Goal: Information Seeking & Learning: Learn about a topic

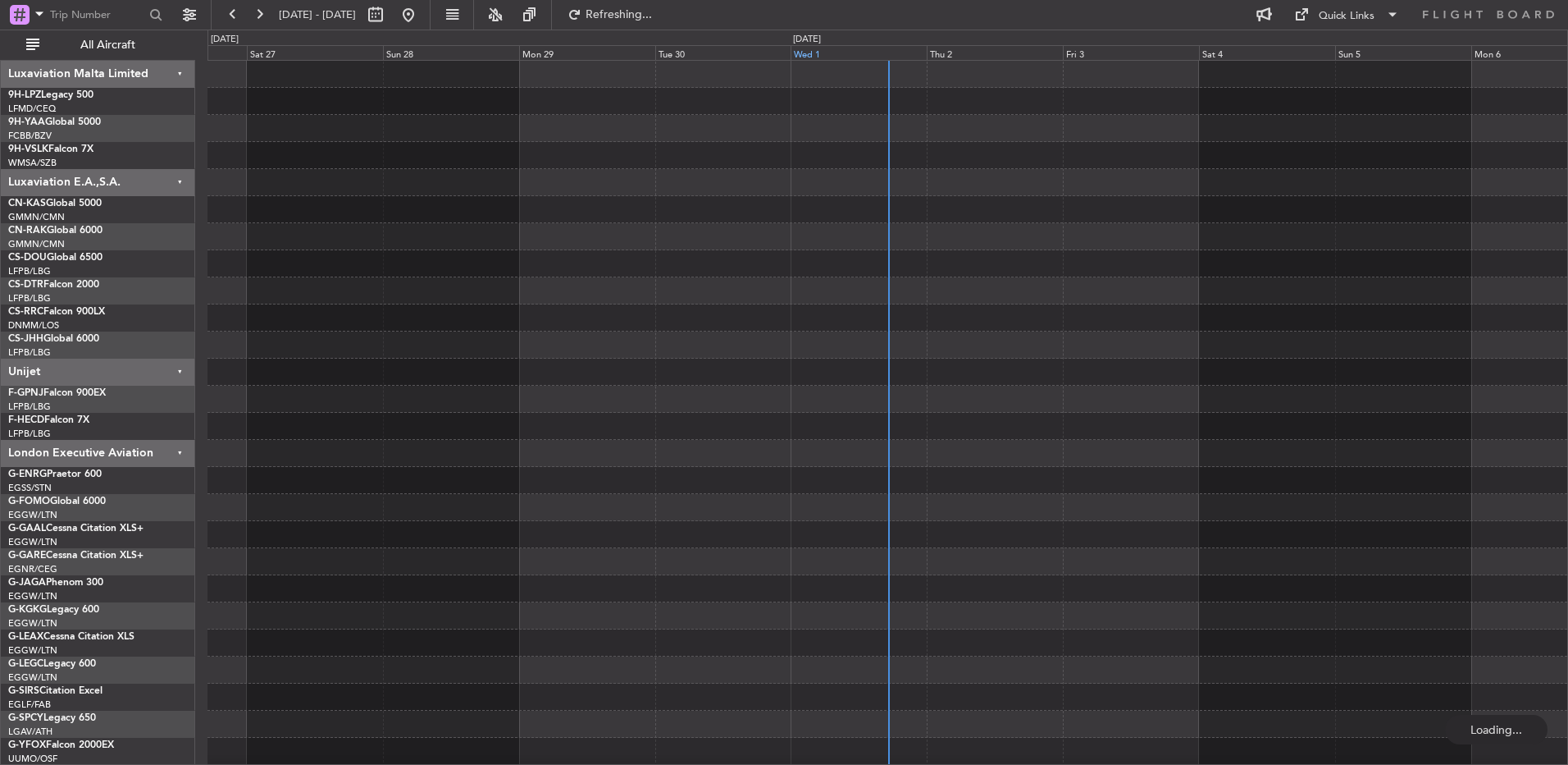
click at [891, 54] on div "Wed 1" at bounding box center [859, 53] width 136 height 15
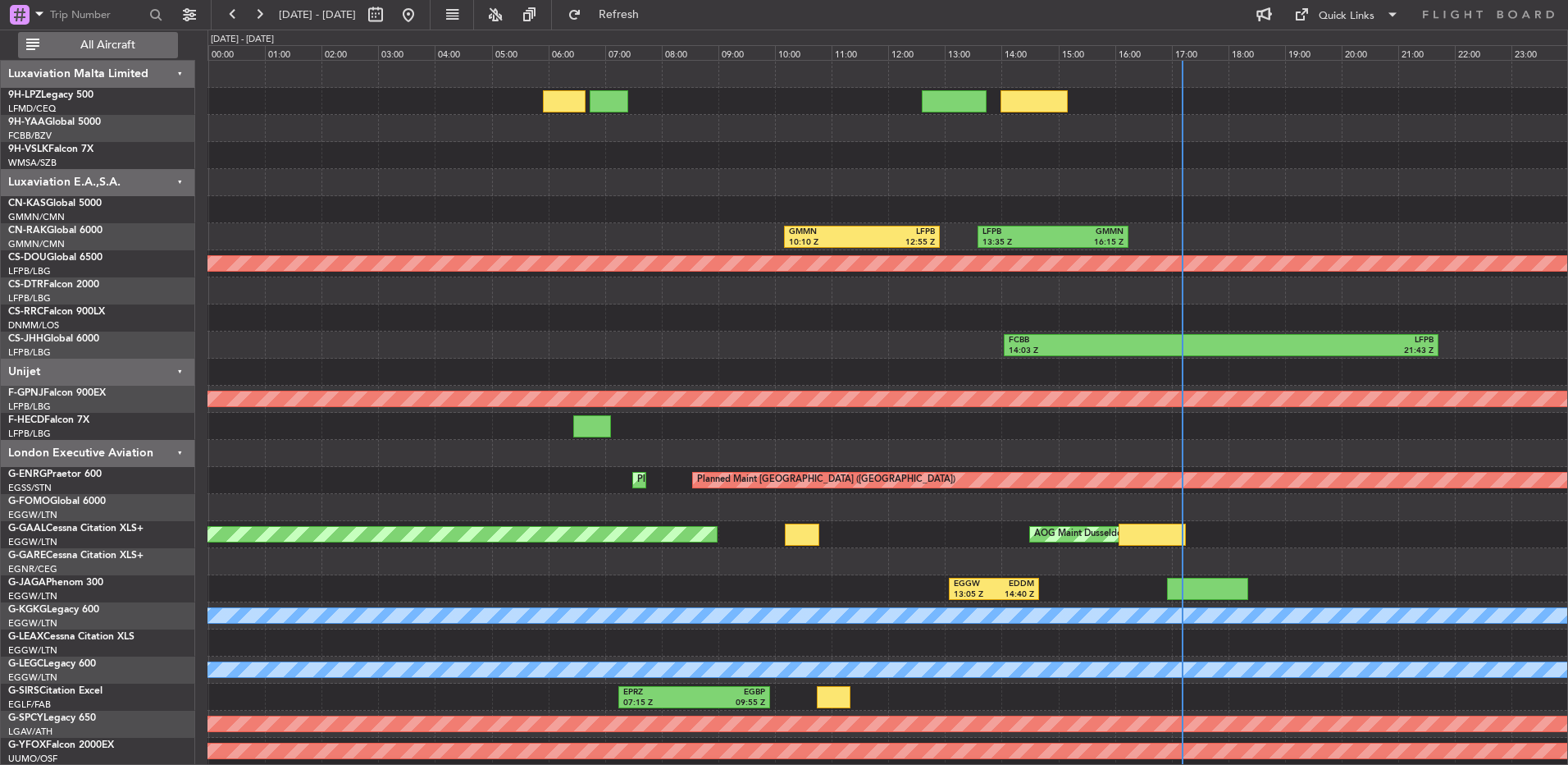
click at [91, 47] on span "All Aircraft" at bounding box center [108, 44] width 130 height 12
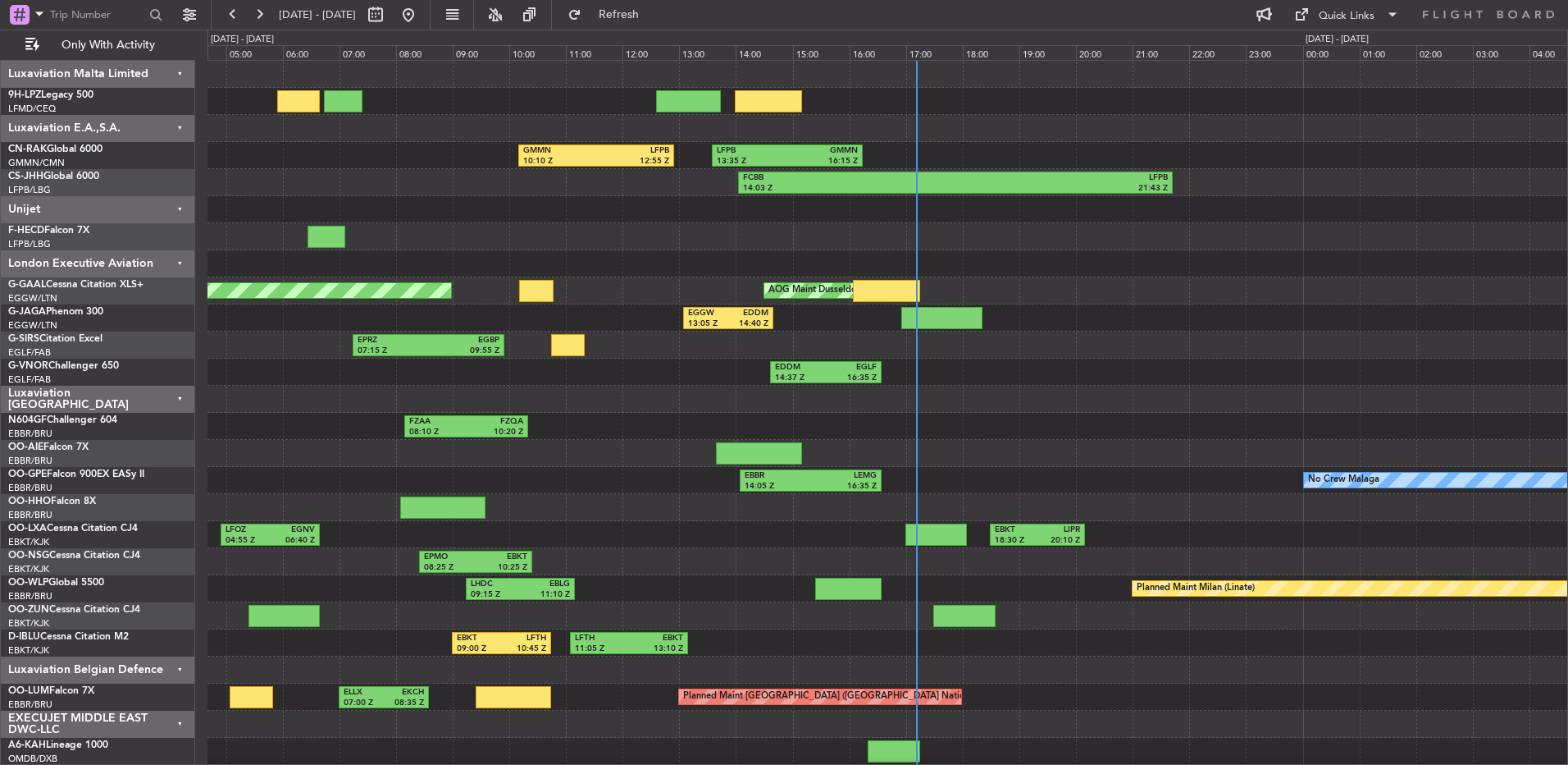
click at [1135, 342] on div "GMMN 10:10 Z LFPB 12:55 Z LFPB 13:35 Z GMMN 16:15 Z FCBB 14:03 Z LFPB 21:43 Z P…" at bounding box center [887, 547] width 1360 height 974
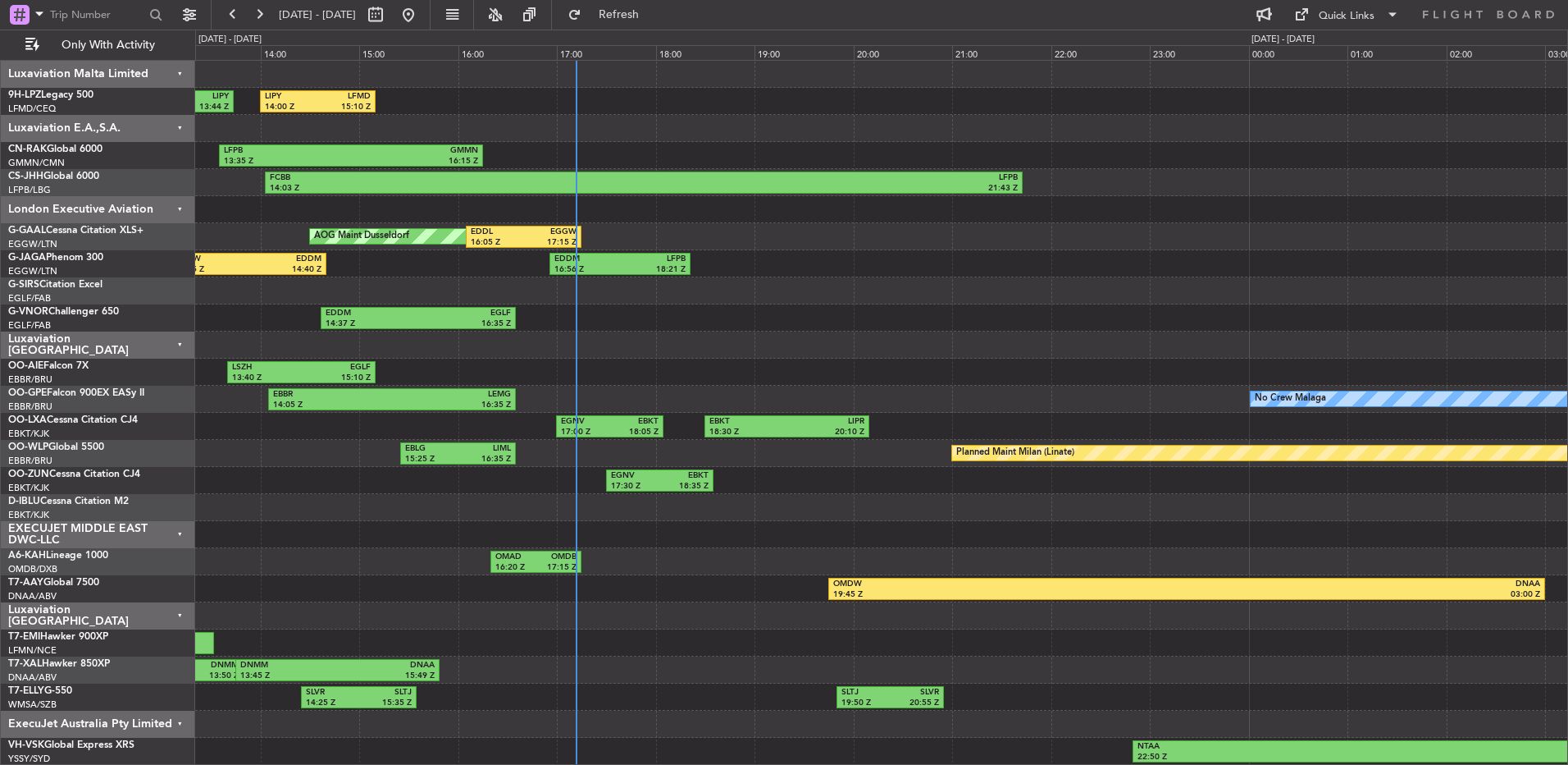
click at [875, 272] on div "EGGW 13:05 Z EDDM 14:40 Z EDDM 16:56 Z LFPB 18:21 Z" at bounding box center [880, 264] width 1371 height 27
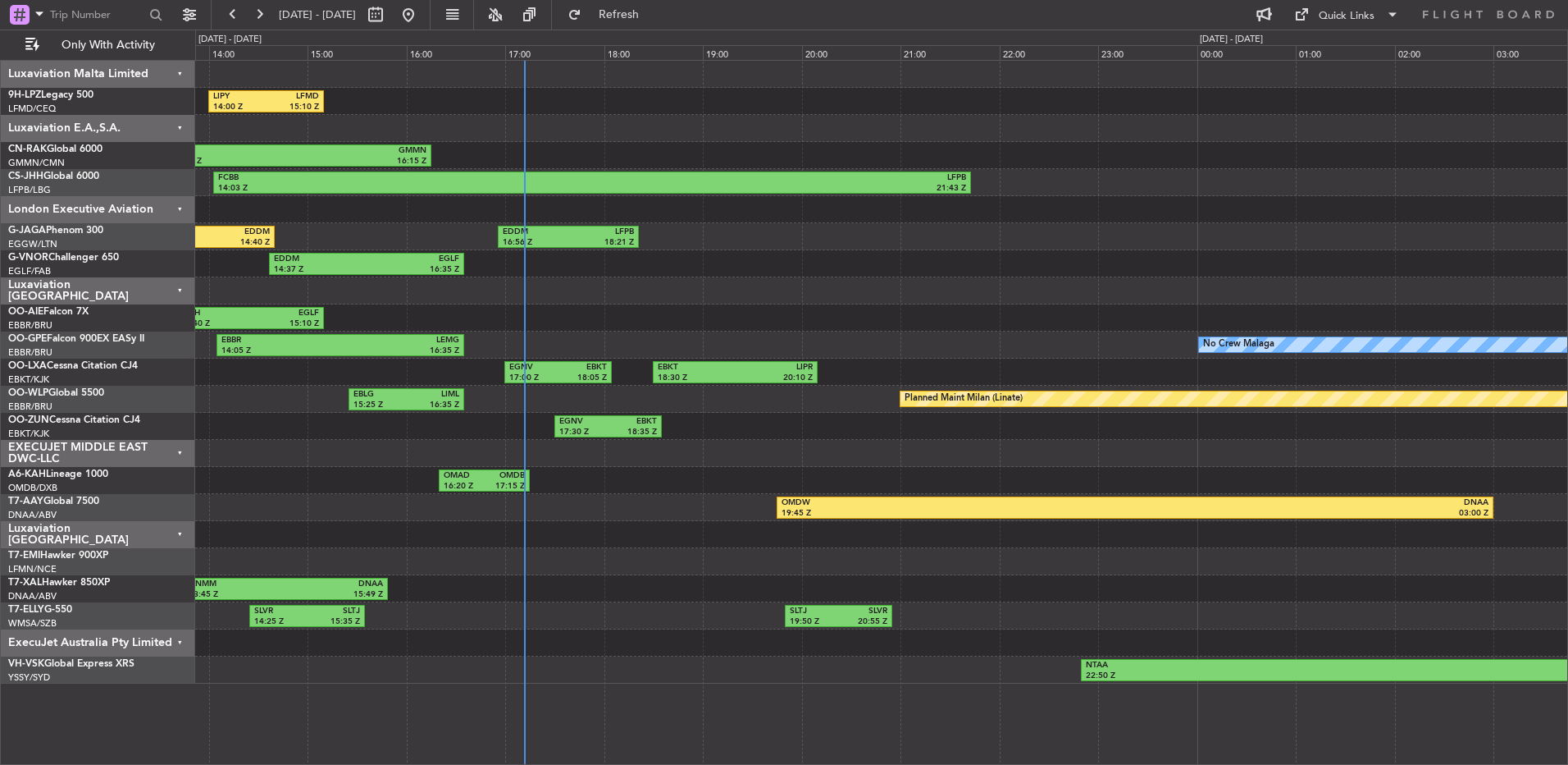
click at [867, 249] on div "EGGW 13:05 Z EDDM 14:40 Z EDDM 16:56 Z LFPB 18:21 Z" at bounding box center [880, 237] width 1371 height 27
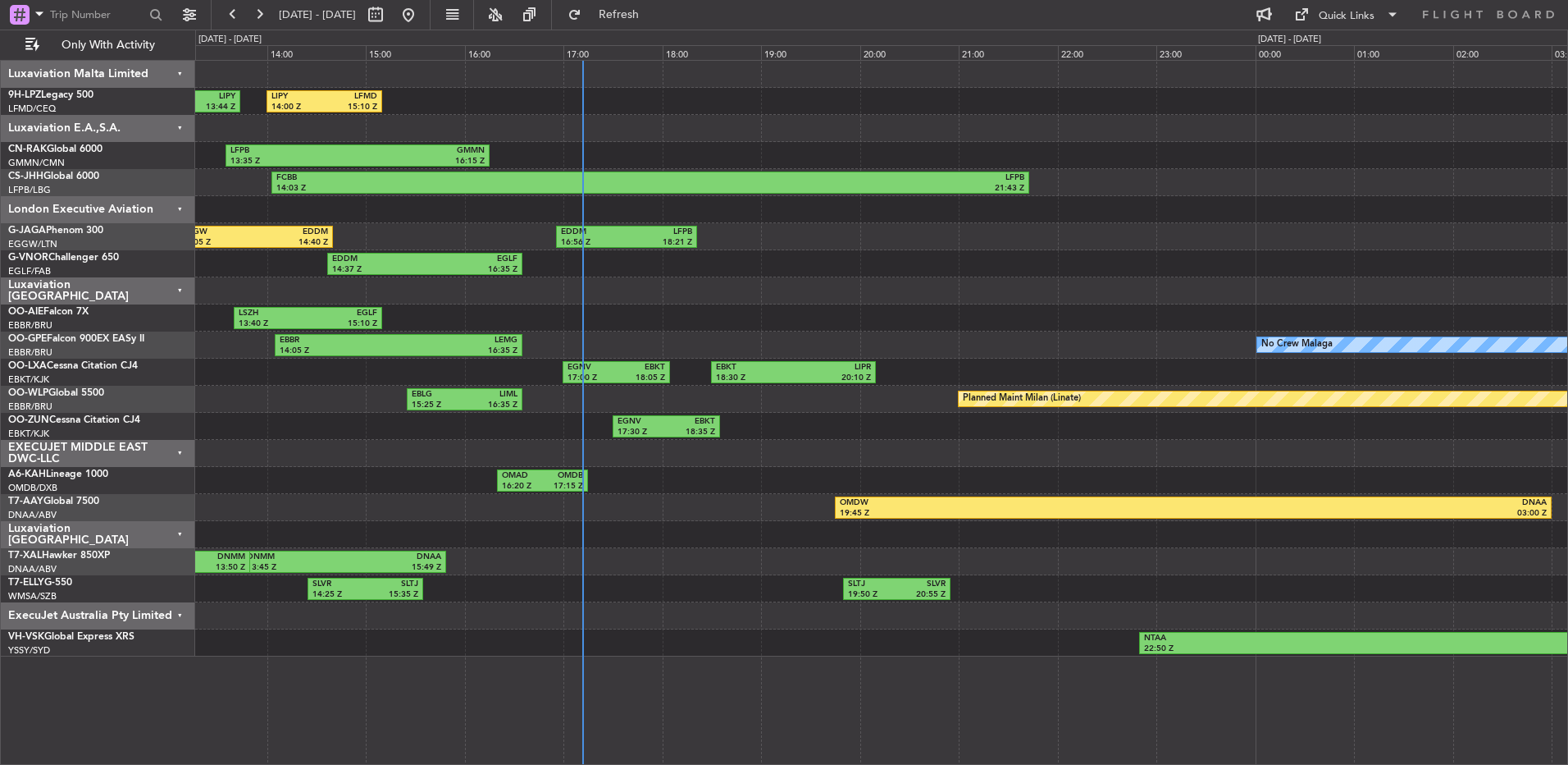
click at [742, 289] on div "LIPY 14:00 Z LFMD 15:10 Z LFMD 12:36 Z LIPY 13:44 Z LFPB 13:35 Z GMMN 16:15 Z G…" at bounding box center [880, 358] width 1371 height 596
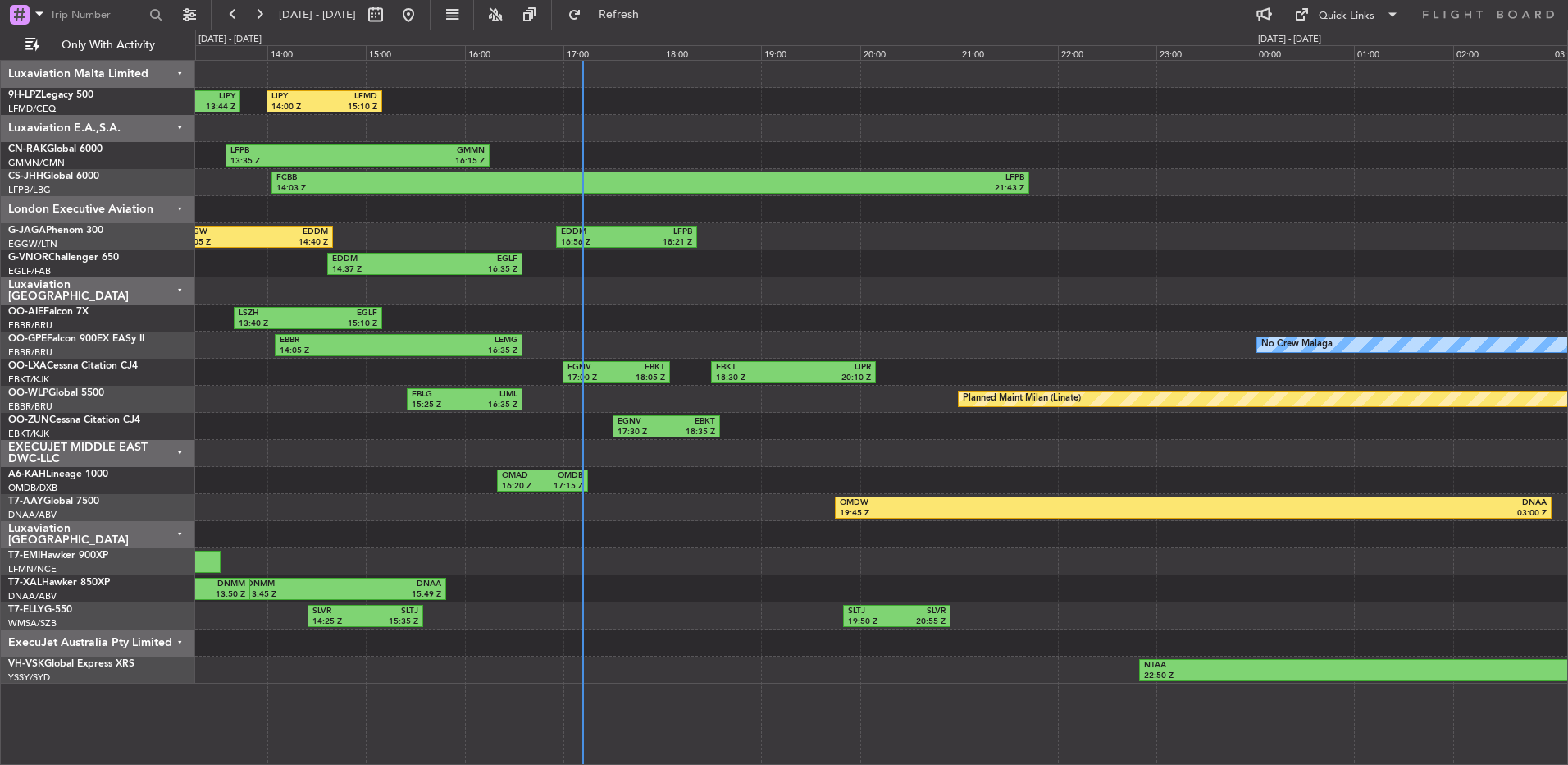
click at [167, 77] on div "Luxaviation Malta Limited" at bounding box center [98, 74] width 195 height 27
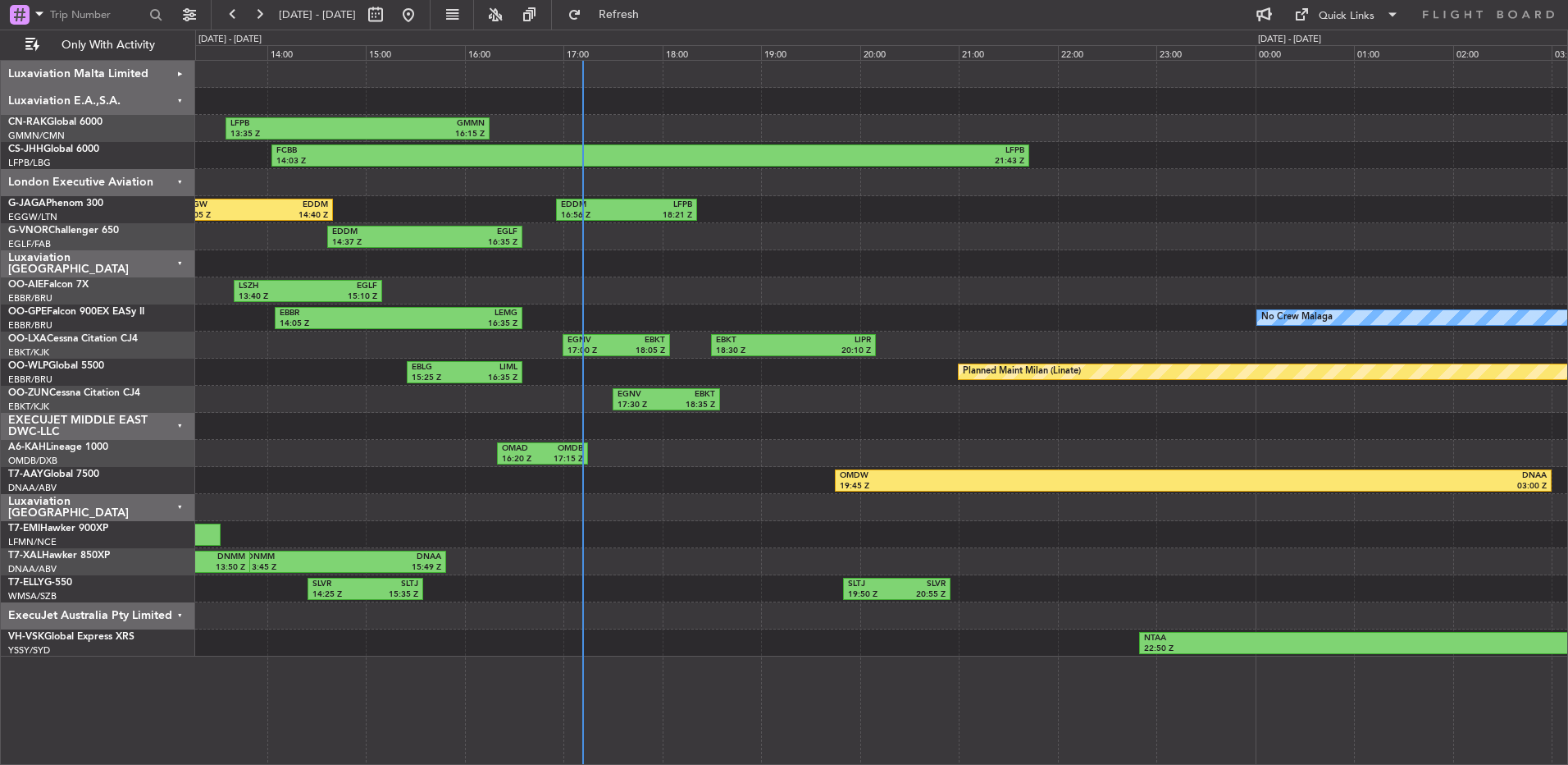
click at [160, 76] on div "Luxaviation Malta Limited" at bounding box center [98, 74] width 195 height 27
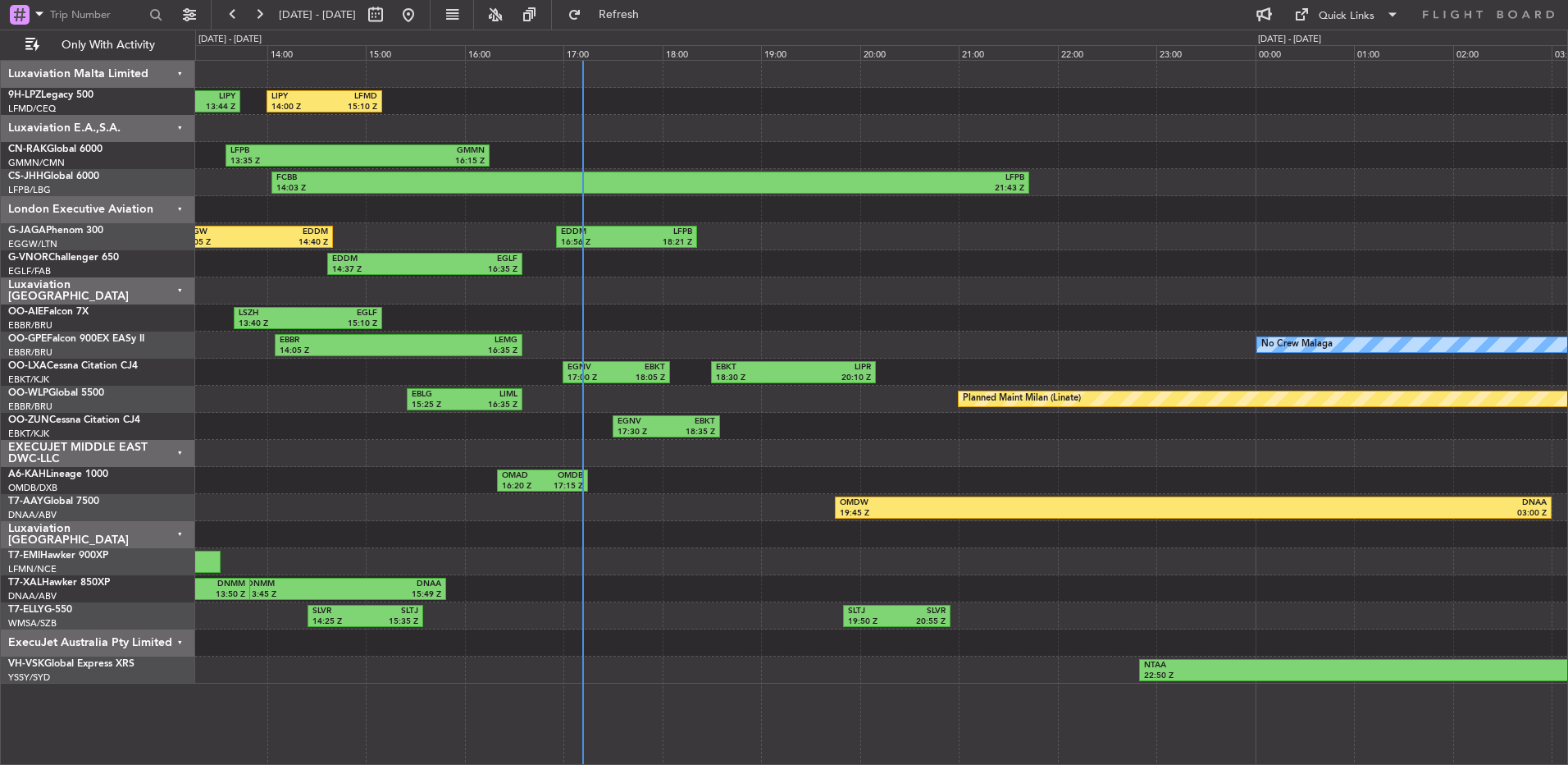
click at [160, 76] on div "Luxaviation Malta Limited" at bounding box center [98, 74] width 195 height 27
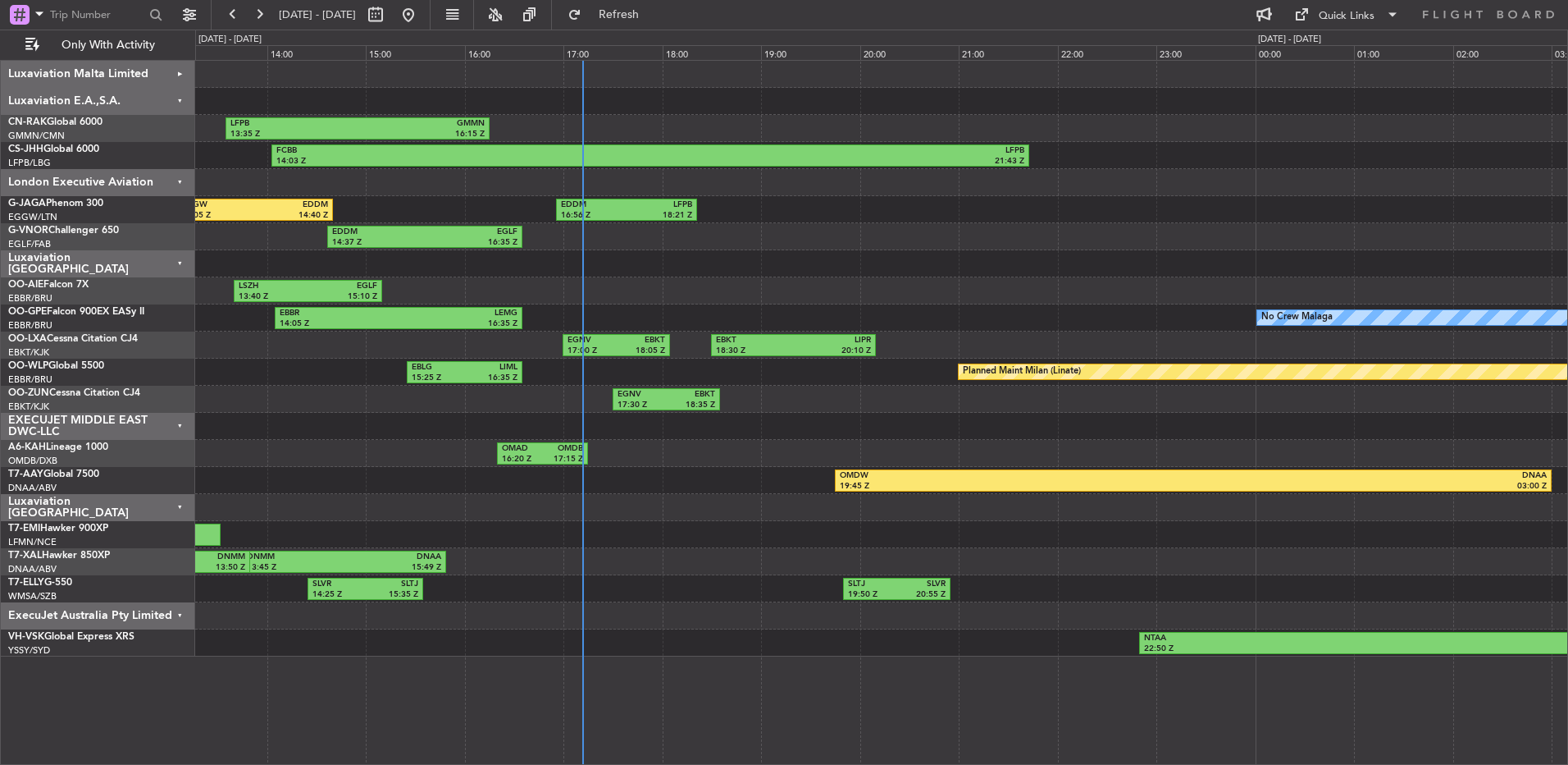
click at [168, 97] on div "Luxaviation E.A.,S.A." at bounding box center [98, 102] width 195 height 27
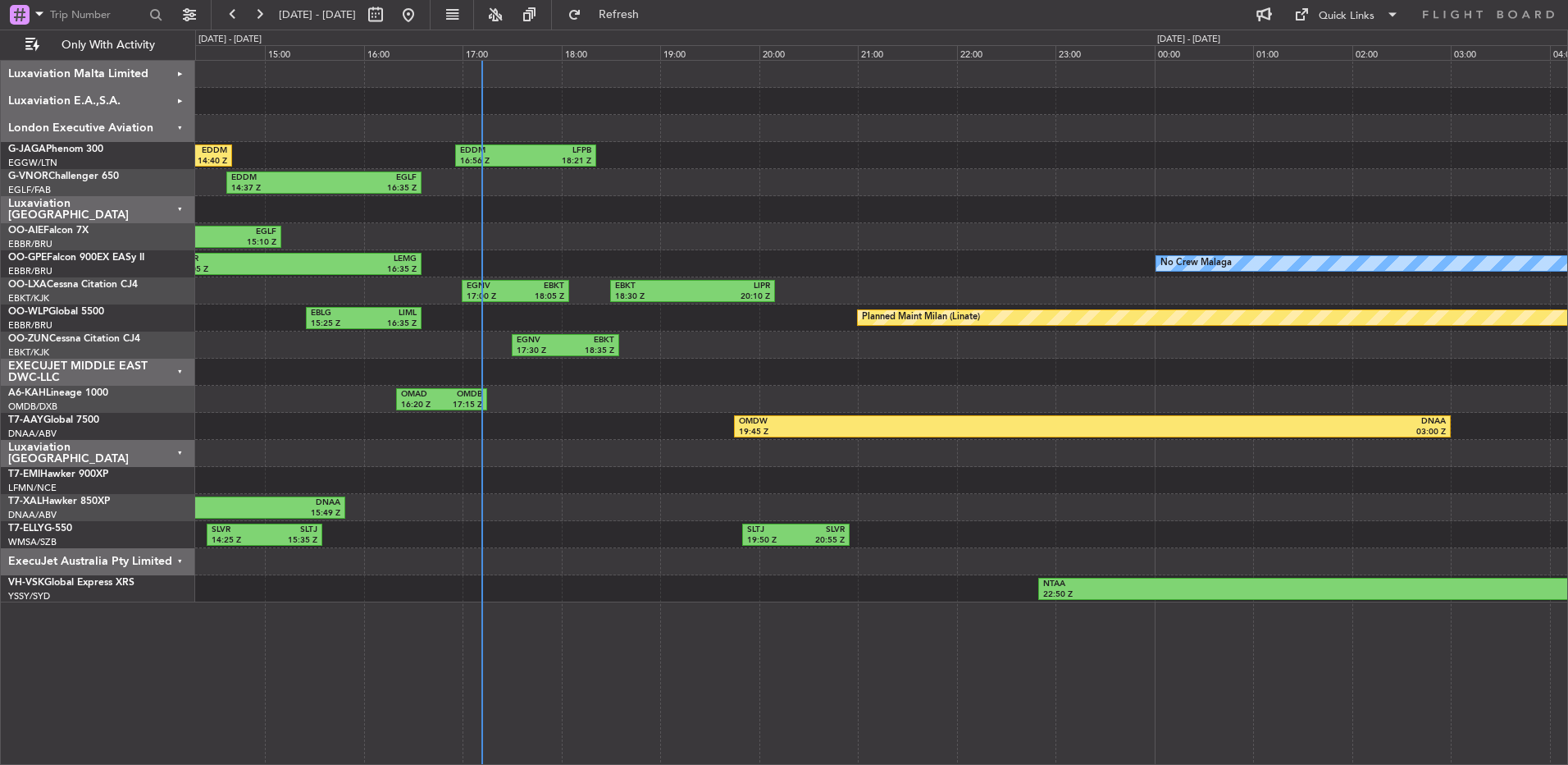
click at [419, 212] on div at bounding box center [880, 209] width 1371 height 27
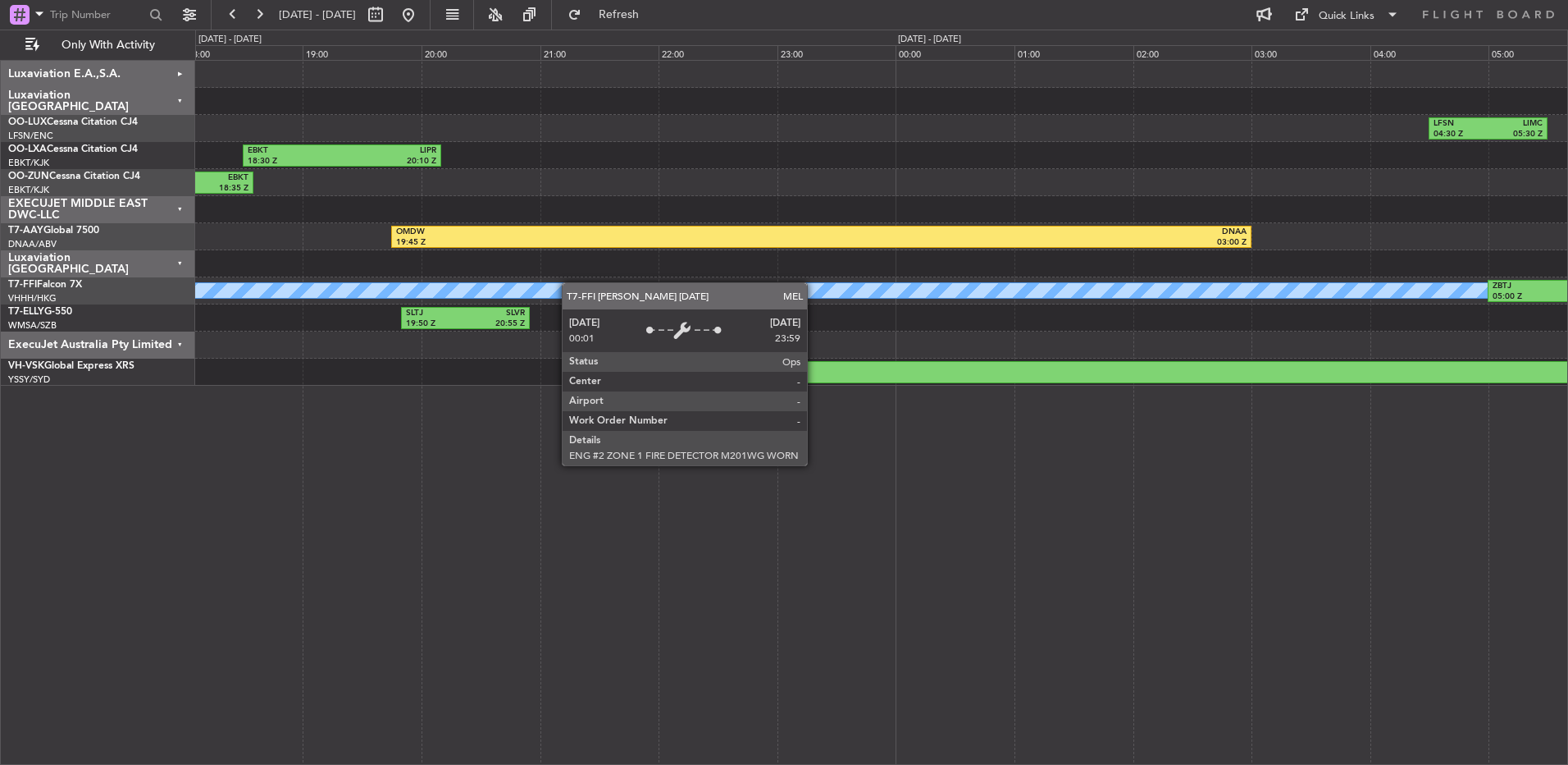
click at [933, 289] on div "[PERSON_NAME] [PERSON_NAME] ZBTJ 05:00 Z RJBB 07:10 Z" at bounding box center [880, 291] width 1371 height 27
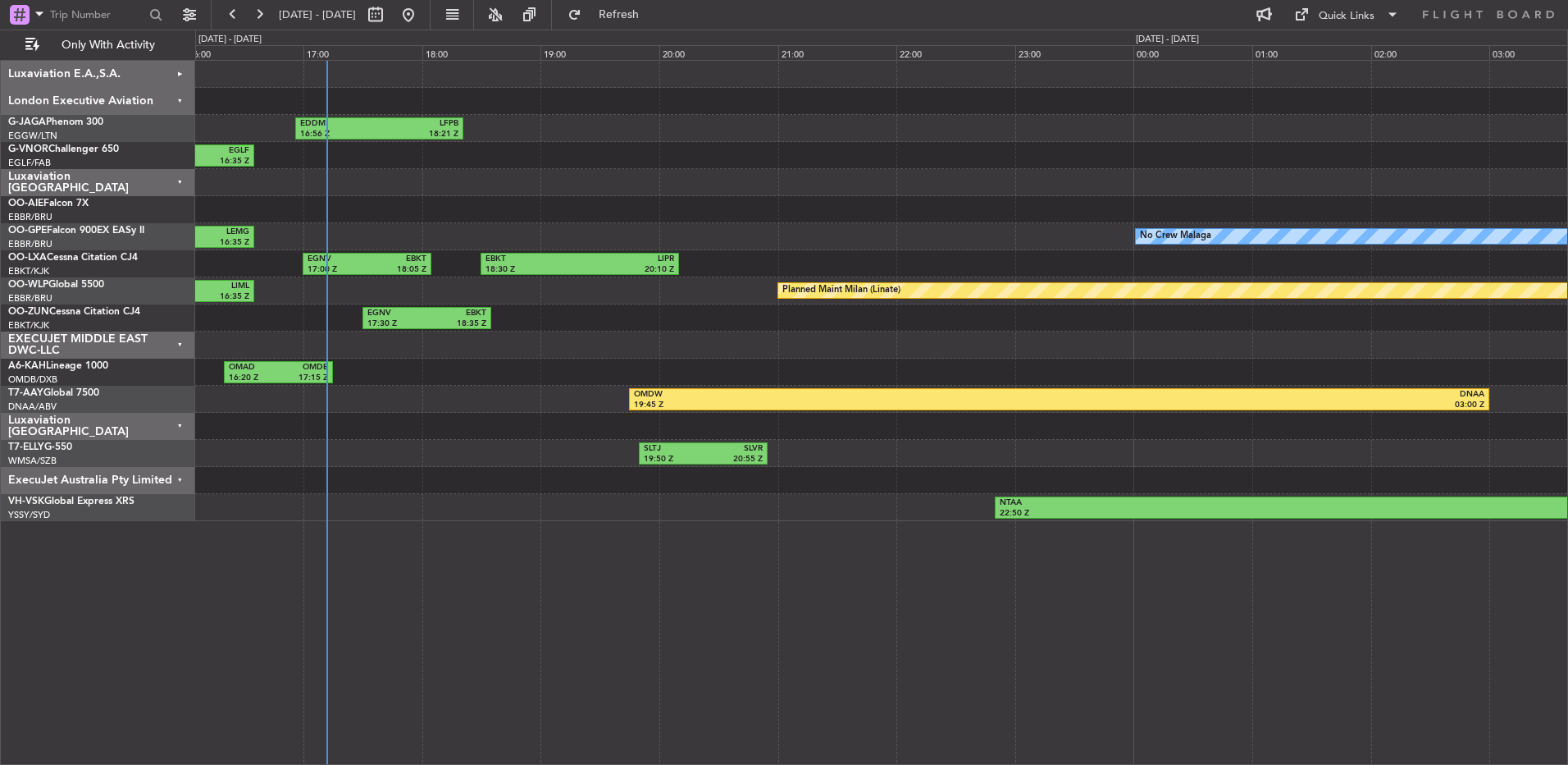
click at [149, 337] on div "EXECUJET MIDDLE EAST DWC-LLC" at bounding box center [98, 345] width 195 height 27
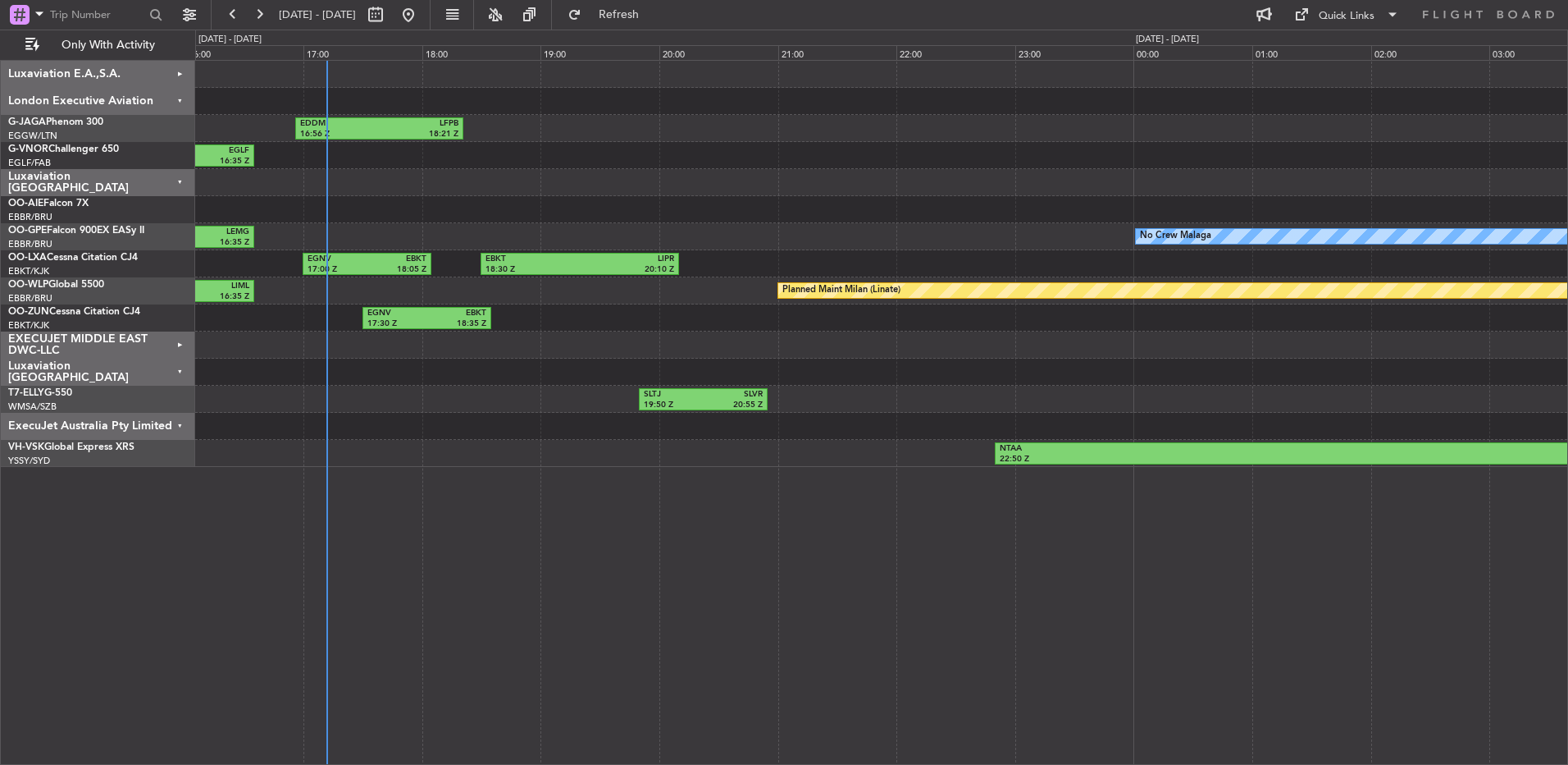
click at [167, 376] on div "Luxaviation [GEOGRAPHIC_DATA]" at bounding box center [98, 373] width 195 height 27
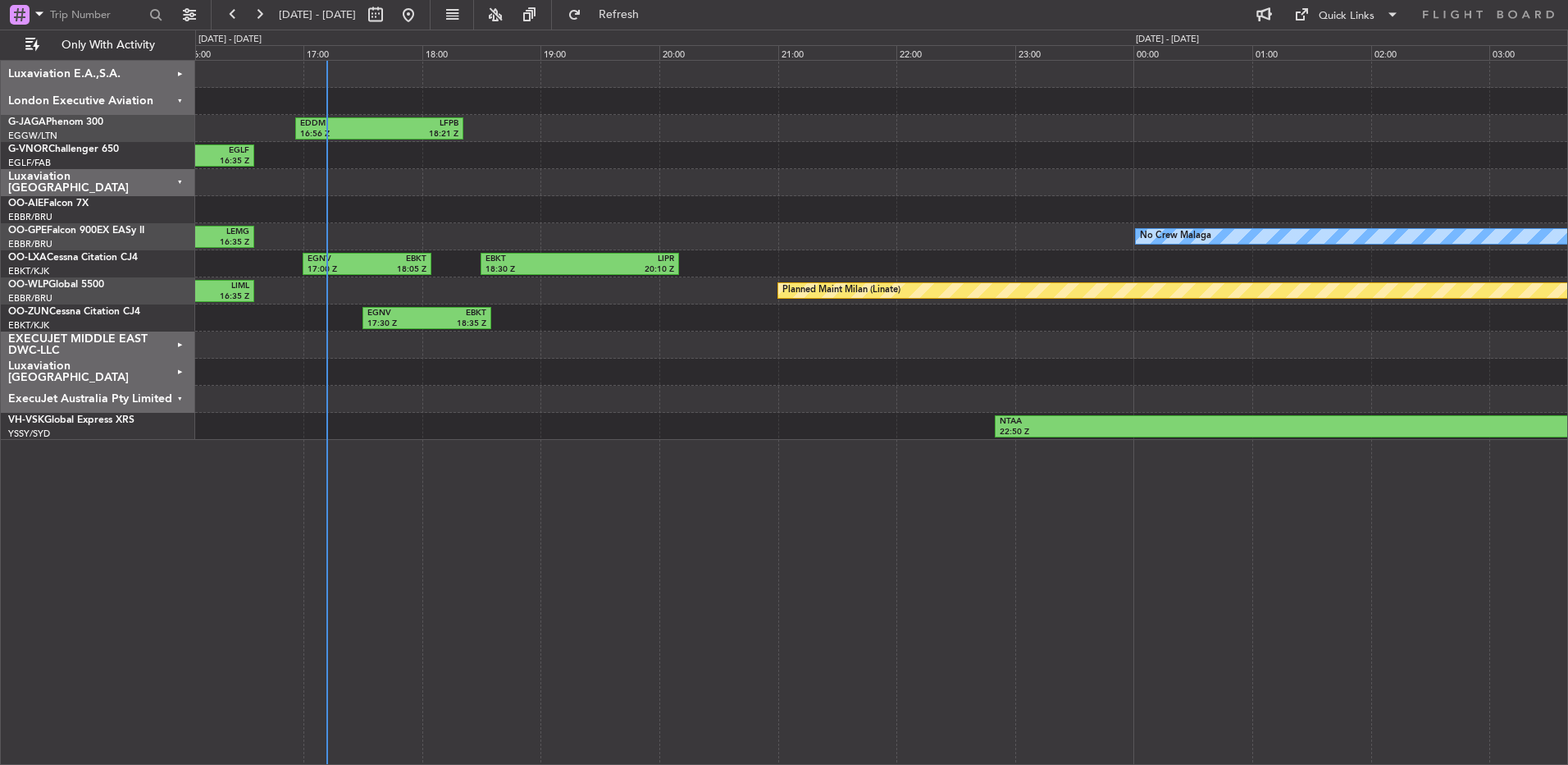
click at [168, 376] on div "Luxaviation [GEOGRAPHIC_DATA]" at bounding box center [98, 373] width 195 height 27
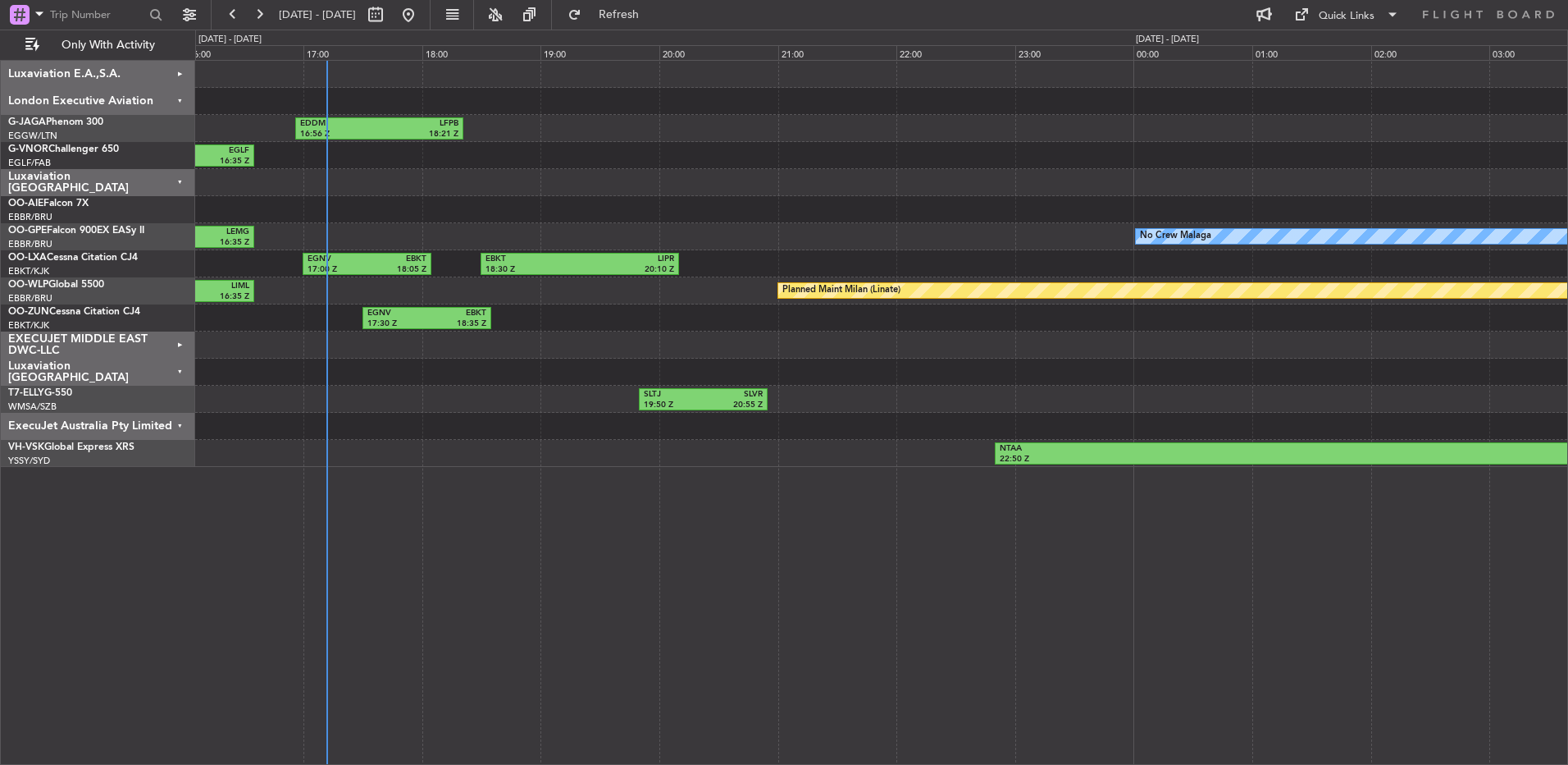
click at [168, 376] on div "Luxaviation [GEOGRAPHIC_DATA]" at bounding box center [98, 373] width 195 height 27
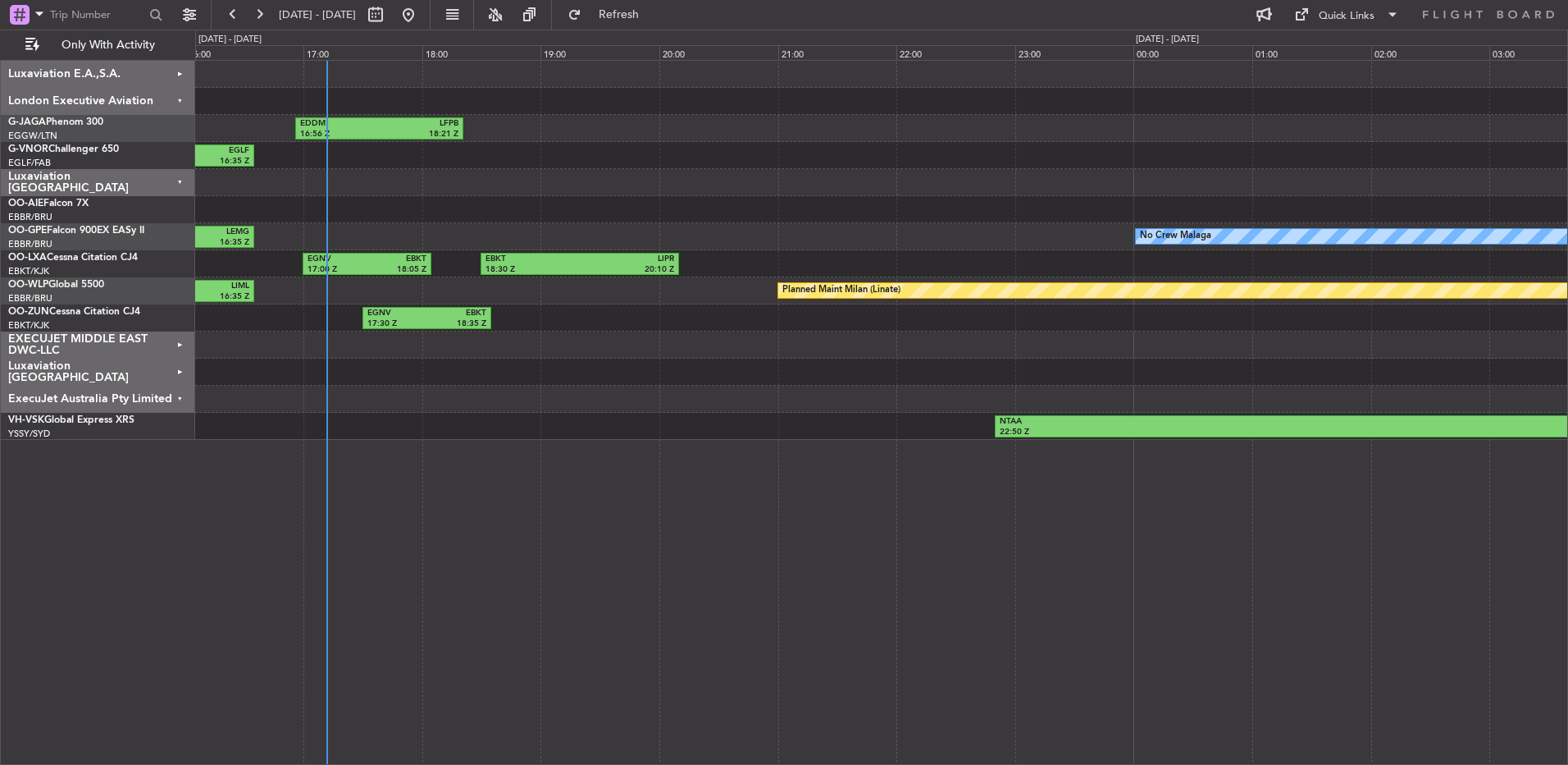
click at [168, 376] on div "Luxaviation [GEOGRAPHIC_DATA]" at bounding box center [98, 373] width 195 height 27
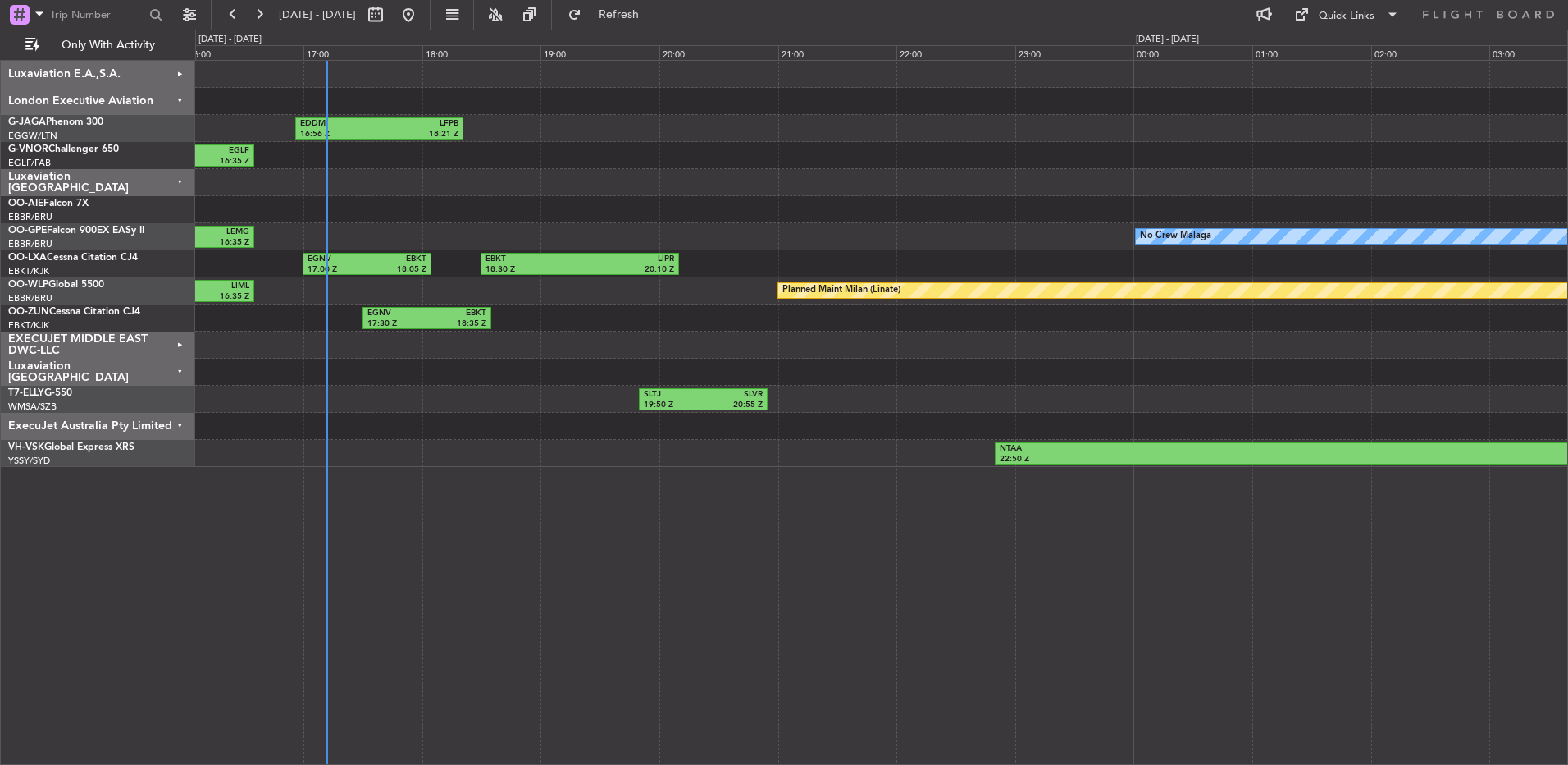
click at [168, 376] on div "Luxaviation [GEOGRAPHIC_DATA]" at bounding box center [98, 373] width 195 height 27
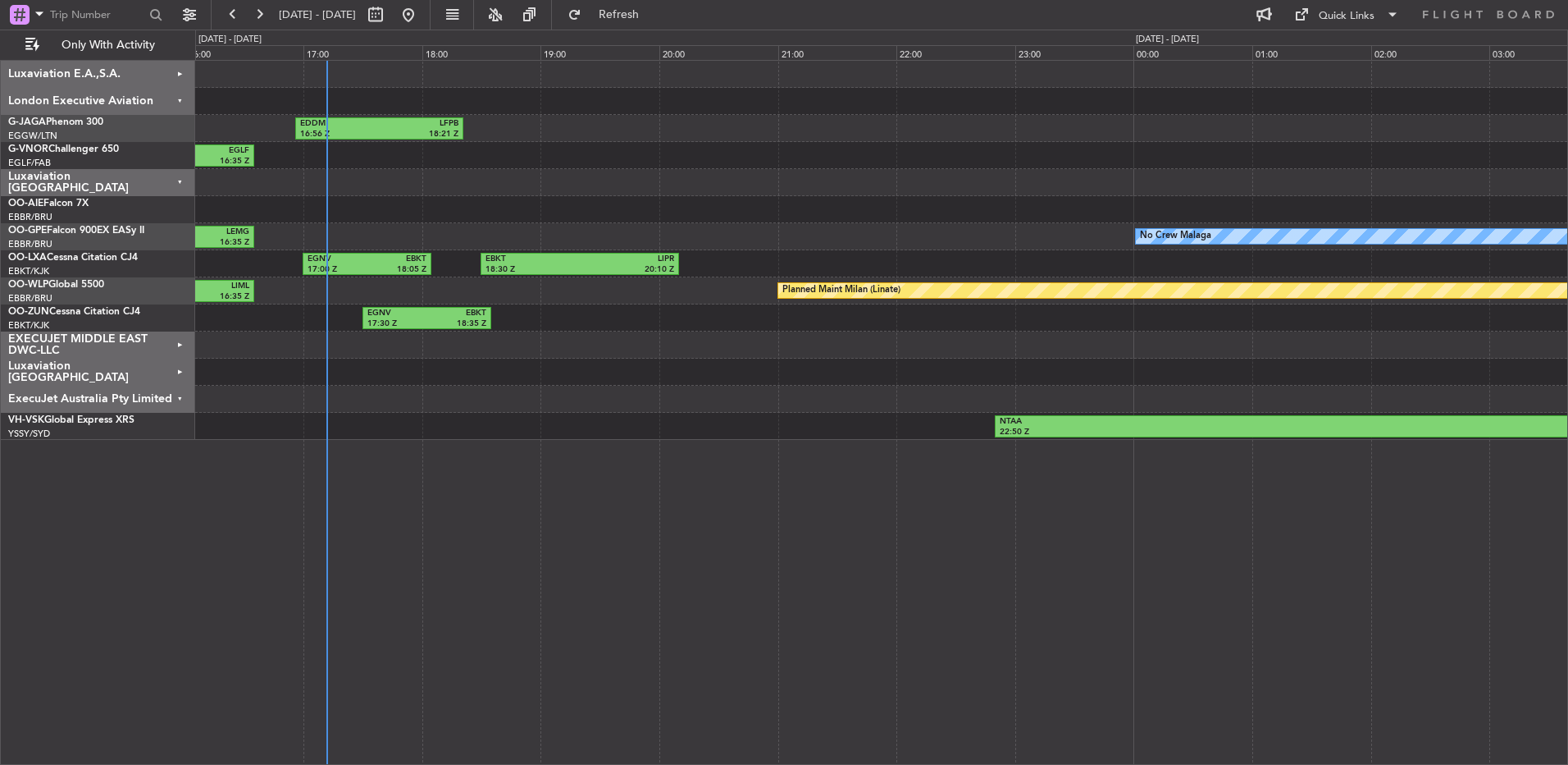
click at [178, 404] on div "ExecuJet Australia Pty Limited" at bounding box center [98, 399] width 195 height 27
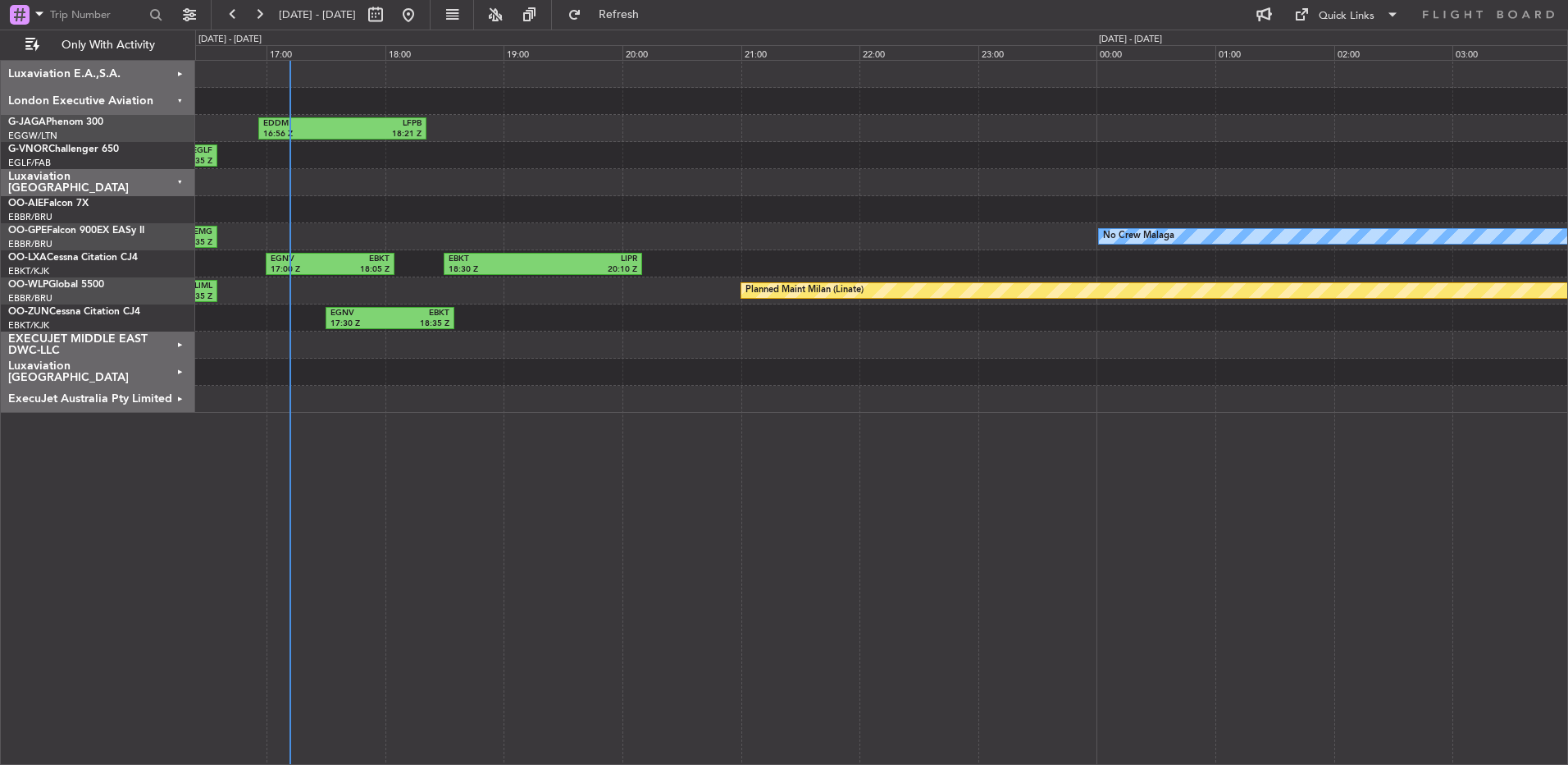
click at [605, 392] on div at bounding box center [880, 399] width 1371 height 27
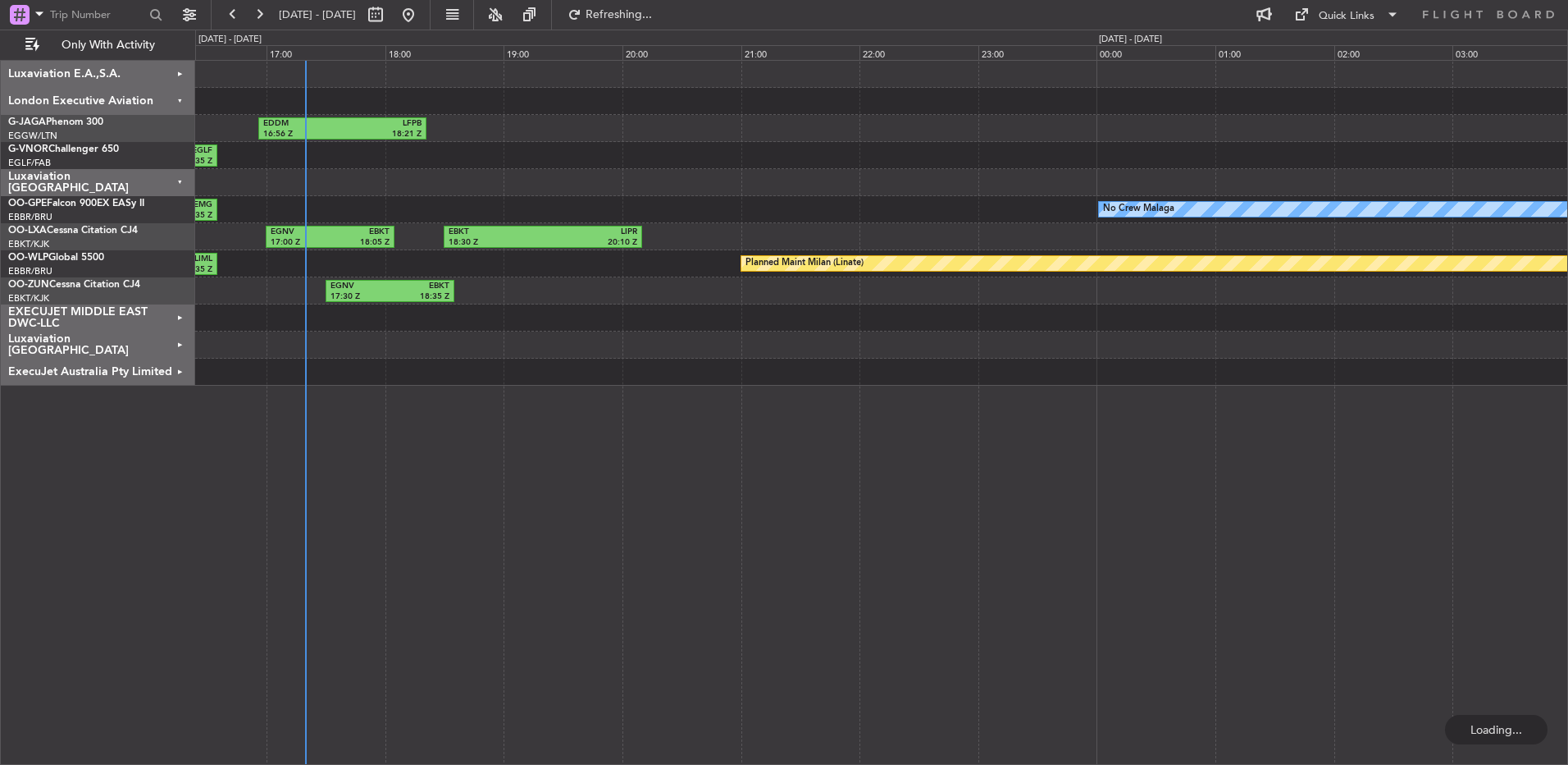
click at [1050, 424] on div "EDDM 16:56 Z LFPB 18:21 Z EGGW 13:05 Z EDDM 14:40 Z EDDM 14:37 Z EGLF 16:35 Z N…" at bounding box center [880, 412] width 1372 height 705
